Goal: Transaction & Acquisition: Purchase product/service

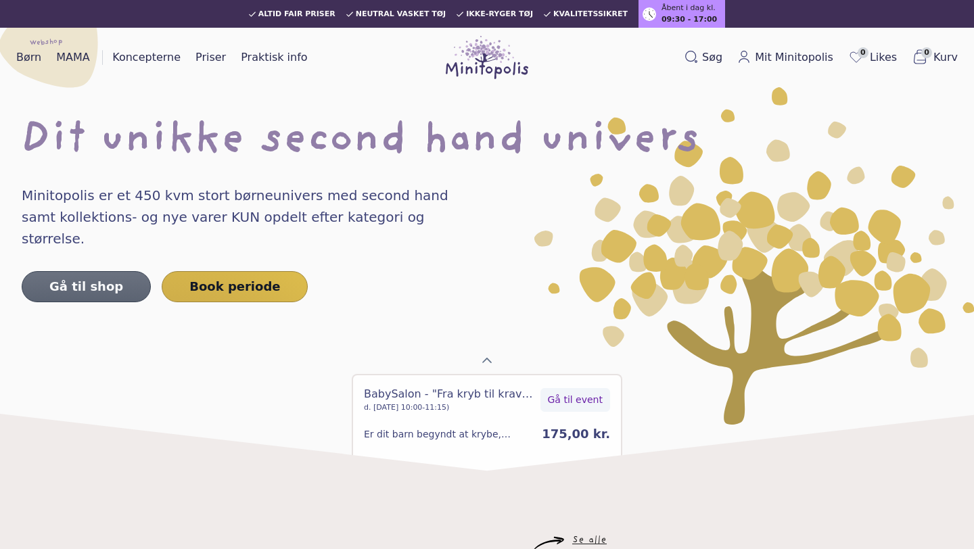
click at [109, 271] on link "Gå til shop" at bounding box center [86, 286] width 129 height 31
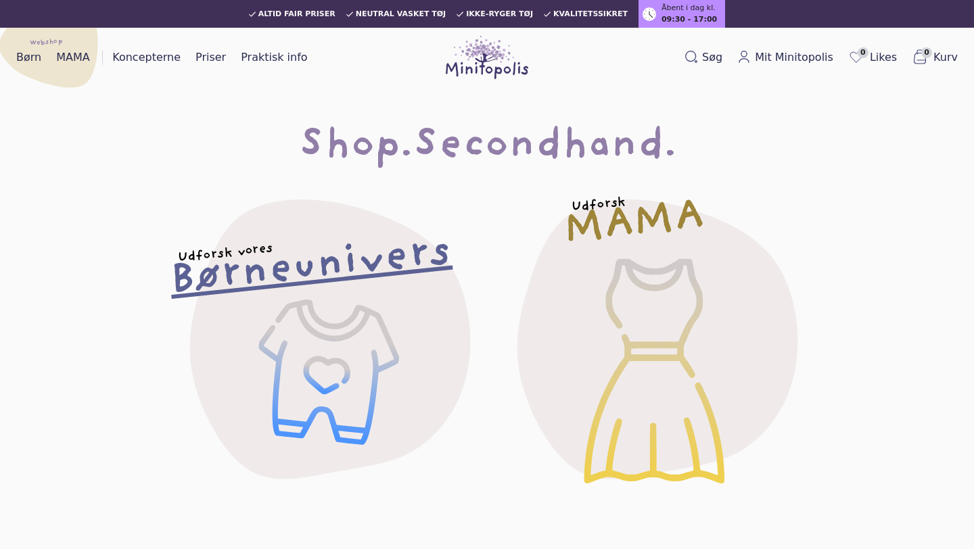
click at [276, 259] on h2 "Børneunivers" at bounding box center [310, 267] width 284 height 56
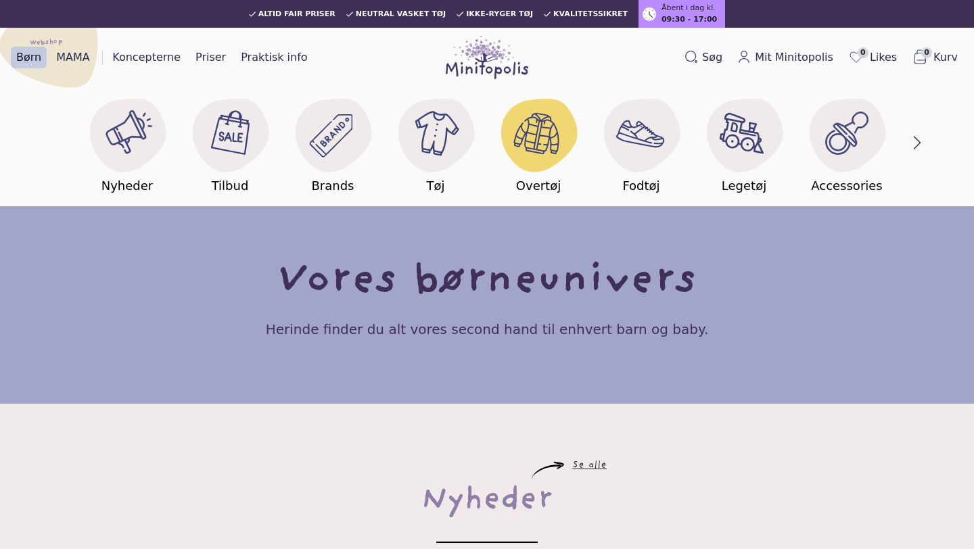
click at [539, 139] on image at bounding box center [539, 134] width 52 height 52
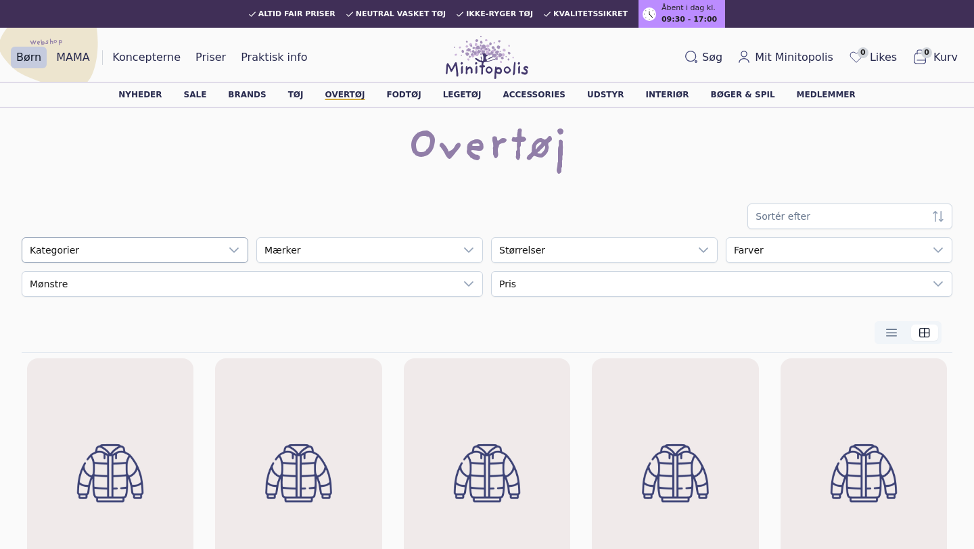
click at [224, 250] on div at bounding box center [233, 250] width 27 height 24
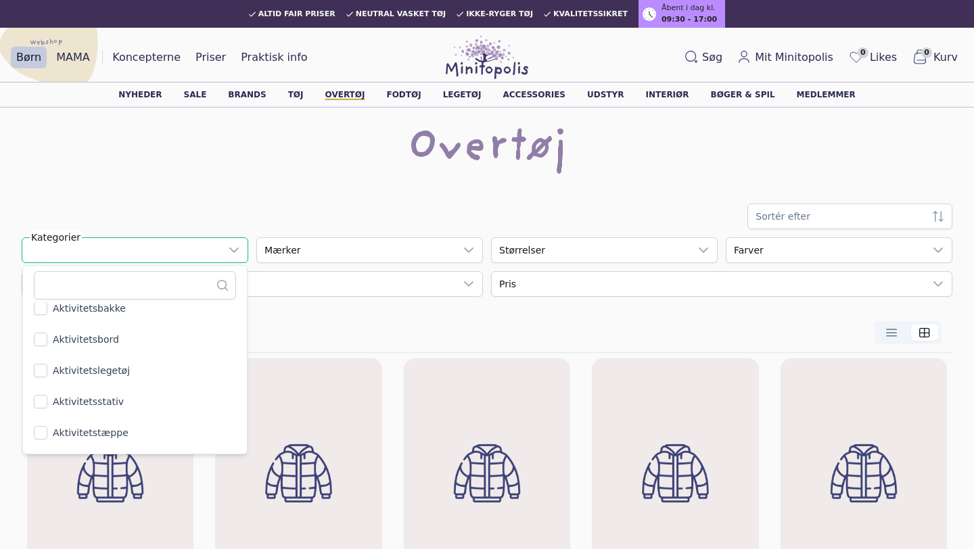
scroll to position [65, 0]
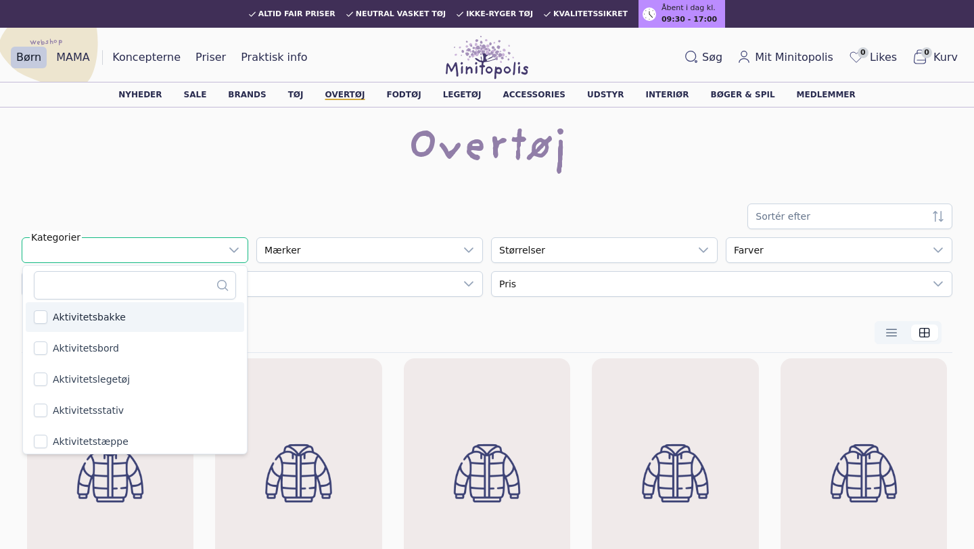
click at [223, 177] on div "Overtøj" at bounding box center [487, 155] width 930 height 54
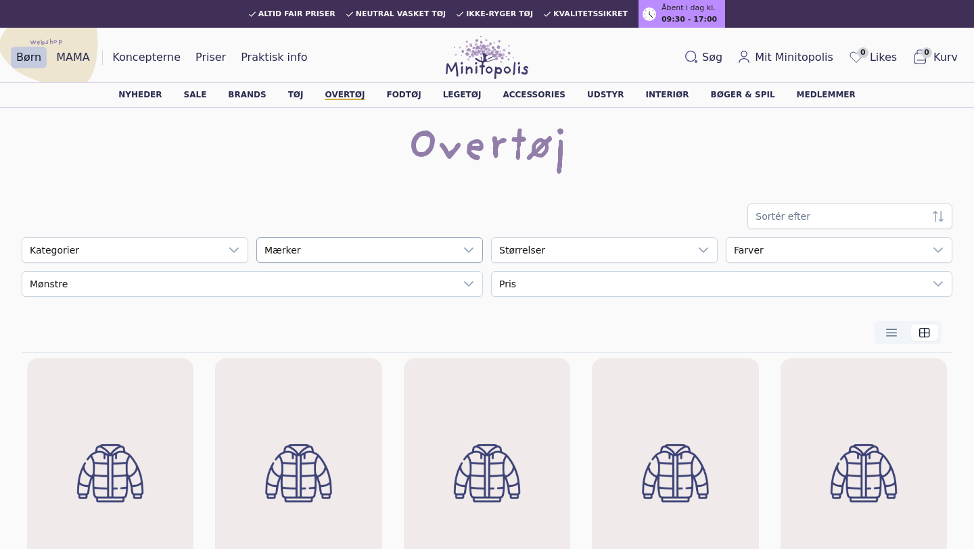
click at [392, 254] on div "empty" at bounding box center [356, 250] width 198 height 24
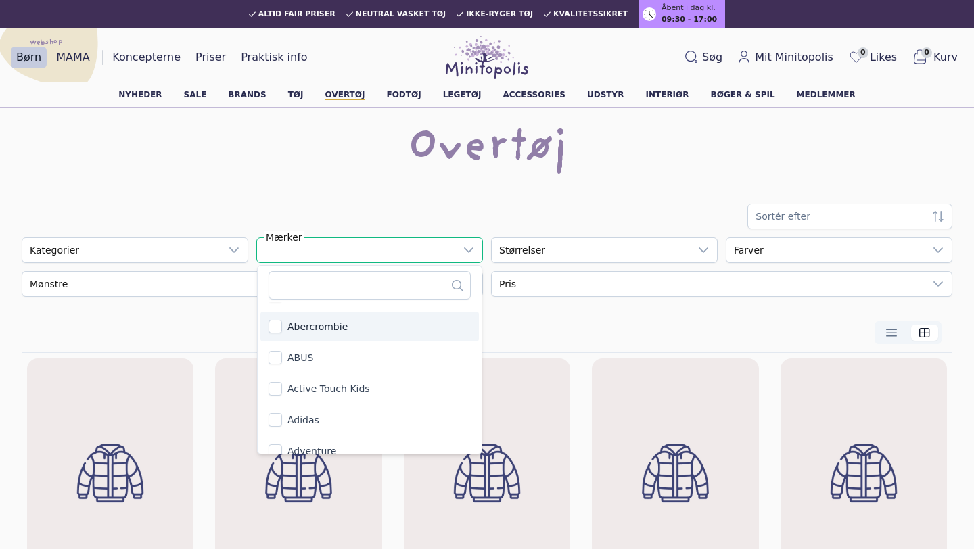
scroll to position [360, 0]
click at [191, 173] on div "Overtøj" at bounding box center [487, 155] width 930 height 54
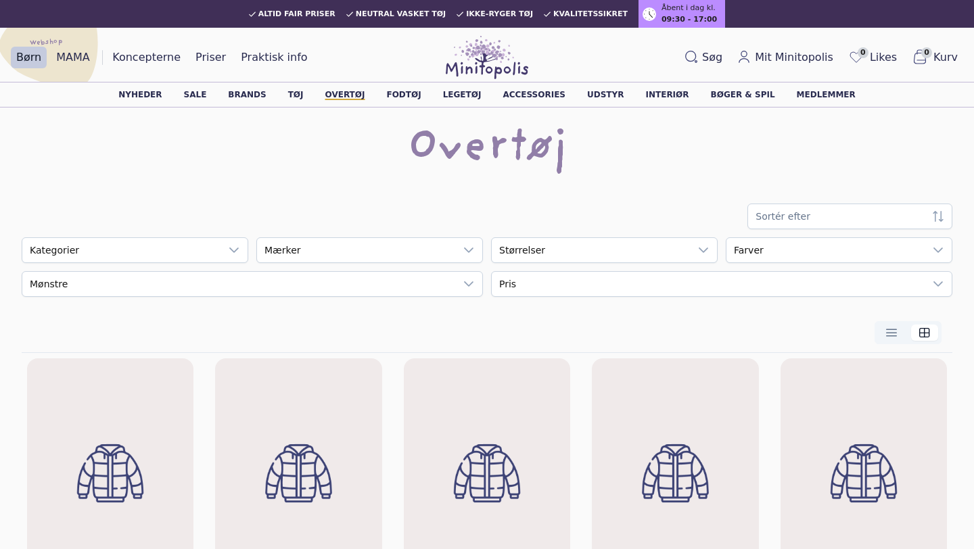
click at [164, 236] on div "Sortér efter empty Kategorier empty Mærker empty Størrelser empty Farver empty …" at bounding box center [487, 250] width 930 height 93
click at [162, 249] on div "empty" at bounding box center [121, 250] width 198 height 24
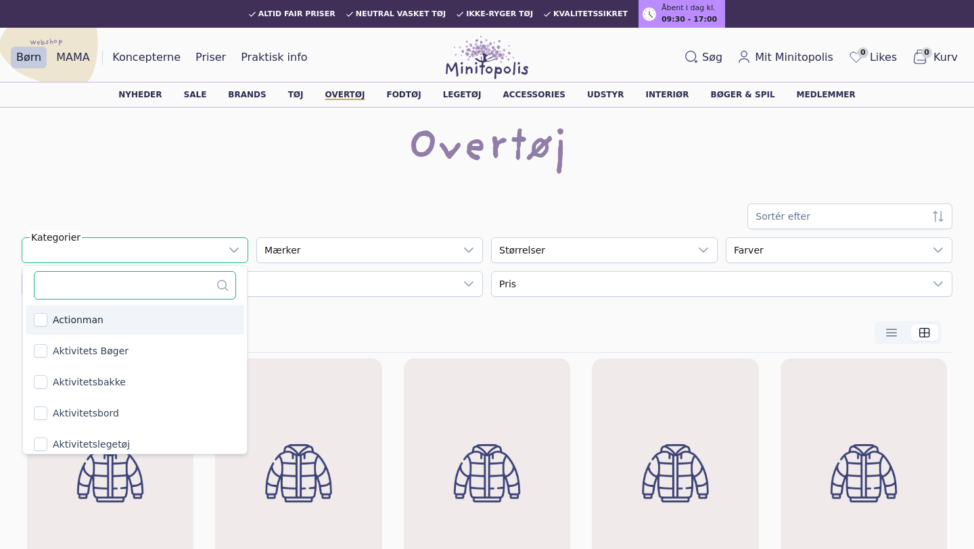
click at [74, 283] on input "text" at bounding box center [135, 285] width 202 height 28
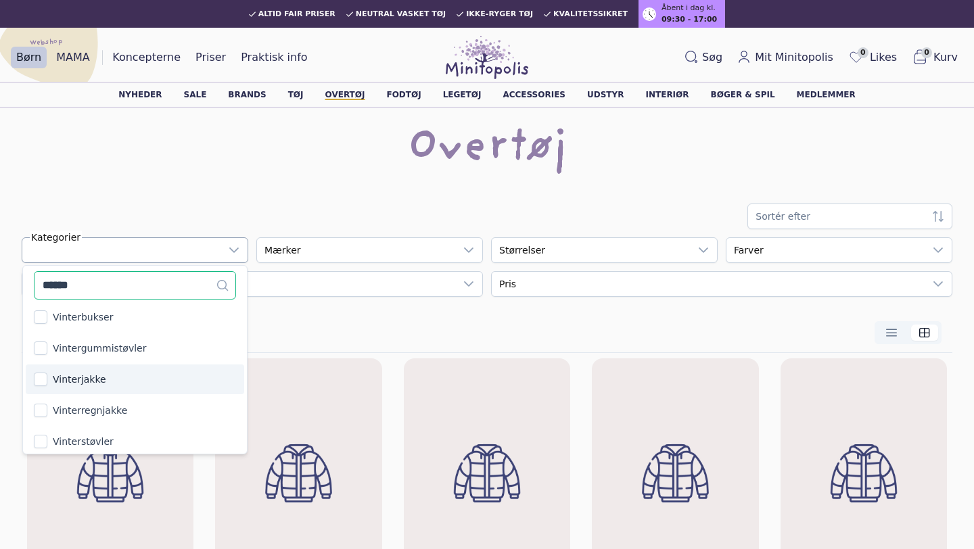
type input "******"
click at [62, 380] on span "Vinterjakke" at bounding box center [79, 380] width 53 height 14
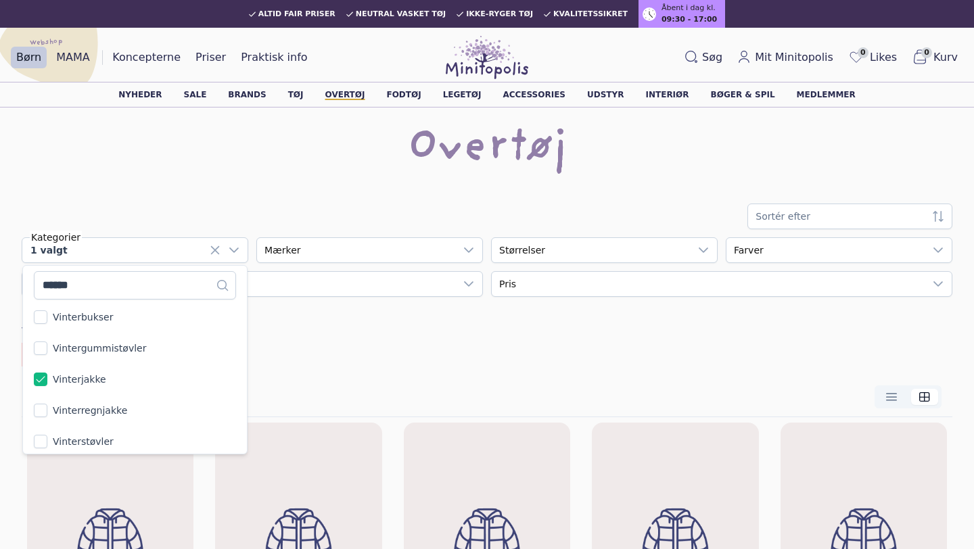
click at [176, 175] on div "Overtøj" at bounding box center [487, 155] width 930 height 54
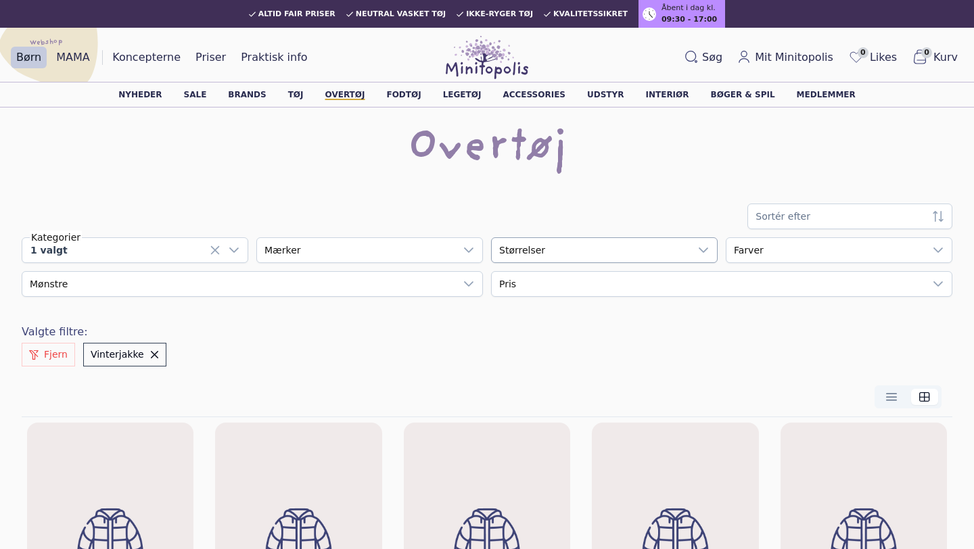
click at [632, 246] on div "empty" at bounding box center [591, 250] width 198 height 24
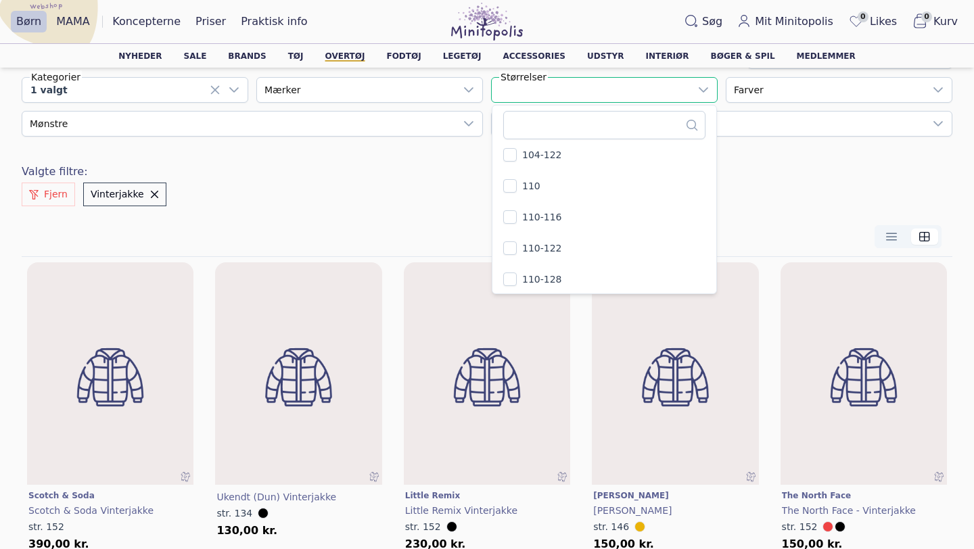
scroll to position [338, 0]
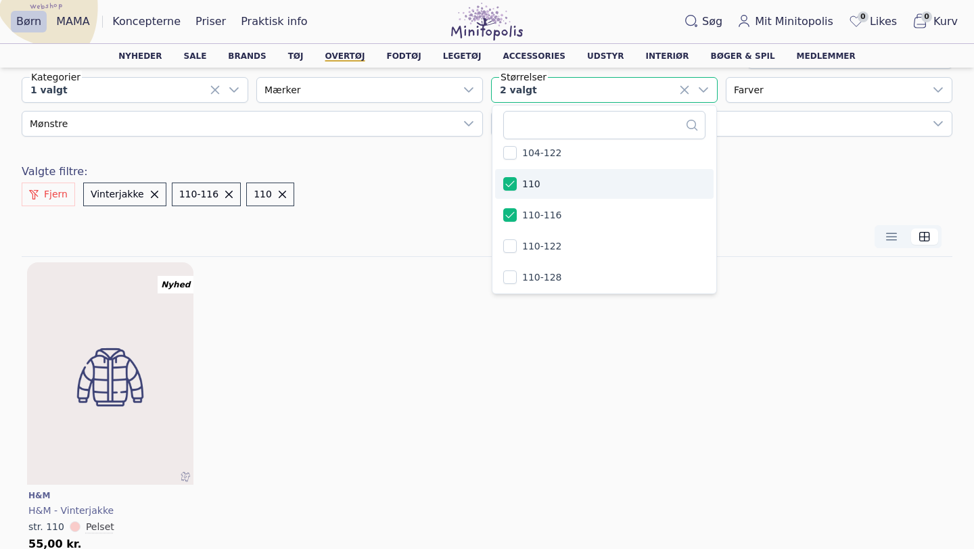
click at [433, 200] on div "Sortér efter 1 valgt Kategorier empty Mærker 2 valgt 210 results are available …" at bounding box center [487, 329] width 930 height 572
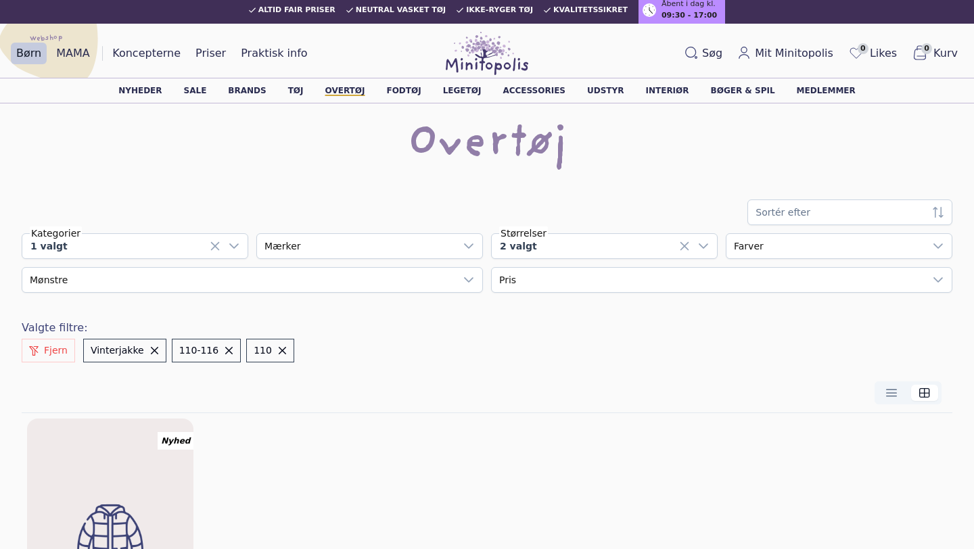
scroll to position [0, 0]
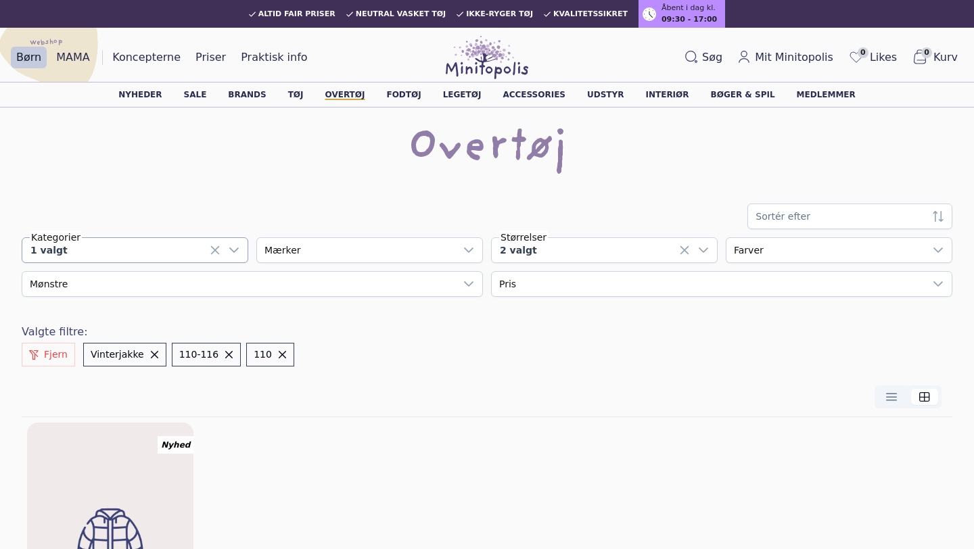
click at [205, 245] on div "1 valgt" at bounding box center [121, 250] width 198 height 24
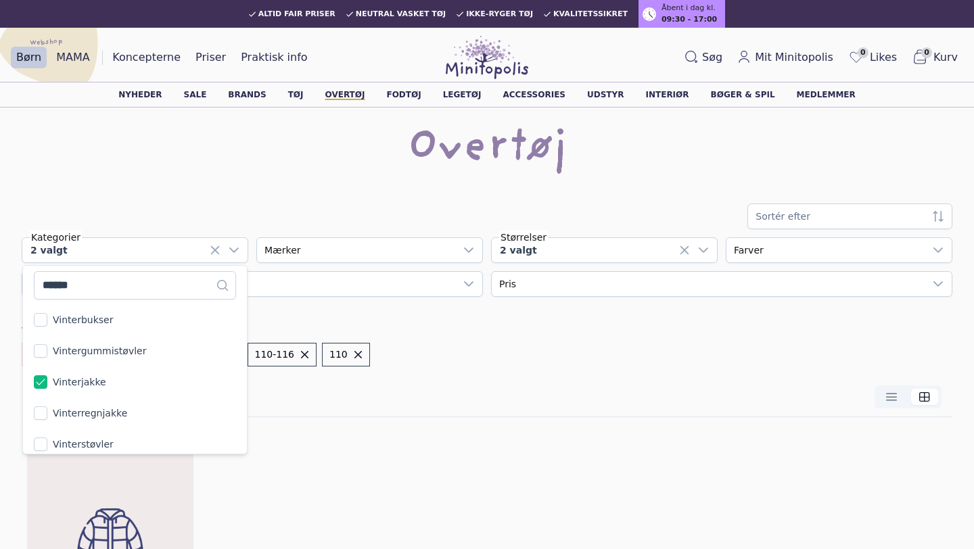
click at [149, 204] on div "Sortér efter" at bounding box center [487, 217] width 930 height 26
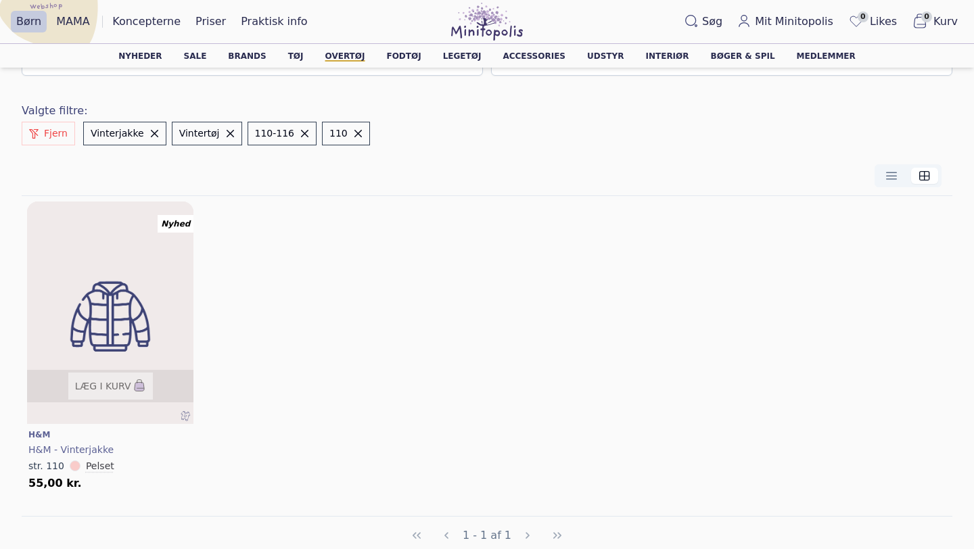
scroll to position [185, 0]
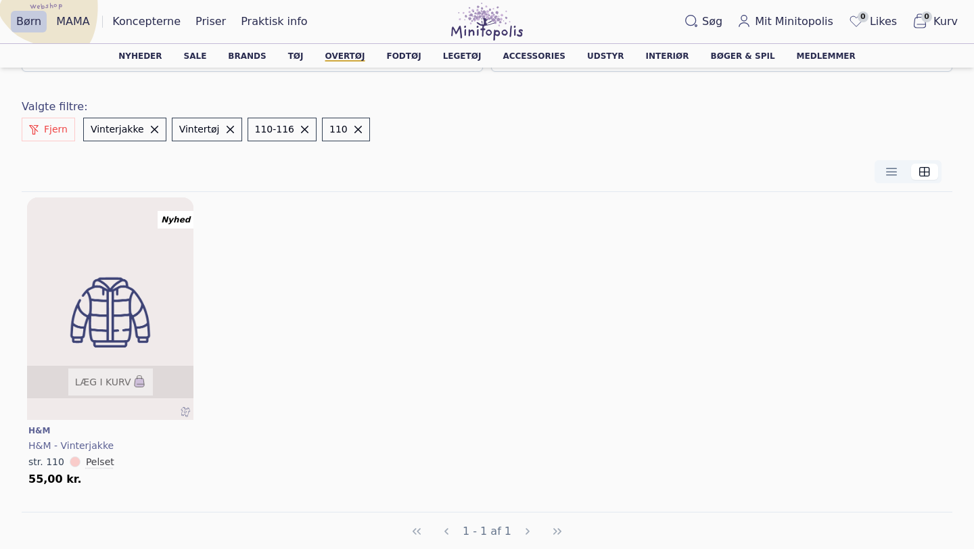
click at [147, 348] on img at bounding box center [110, 312] width 200 height 266
